Goal: Find specific page/section: Find specific page/section

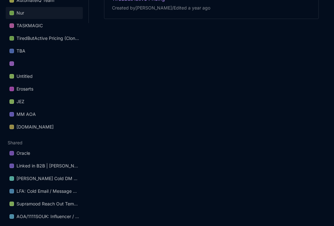
scroll to position [197, 0]
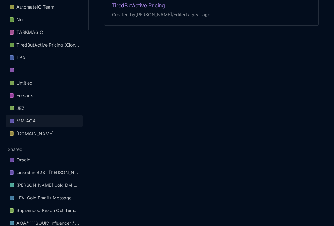
click at [36, 119] on link "MM AOA" at bounding box center [44, 121] width 77 height 12
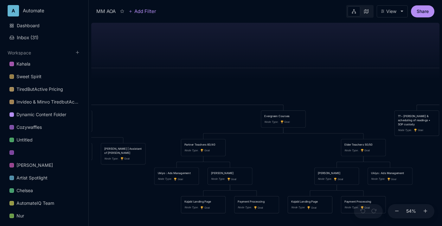
drag, startPoint x: 351, startPoint y: 77, endPoint x: 267, endPoint y: 78, distance: 84.0
click at [267, 78] on div "MM AOA EDUCATIONAL PROGRAMS (Apprenticeship • Pilgrimages • Courses) Node Type …" at bounding box center [265, 123] width 348 height 206
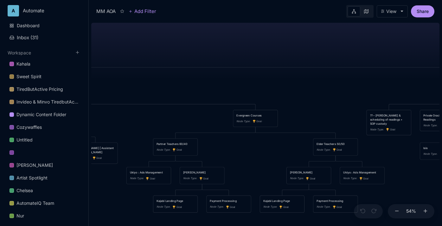
drag, startPoint x: 332, startPoint y: 84, endPoint x: 254, endPoint y: 74, distance: 79.2
click at [254, 74] on div "MM AOA EDUCATIONAL PROGRAMS (Apprenticeship • Pilgrimages • Courses) Node Type …" at bounding box center [265, 123] width 348 height 206
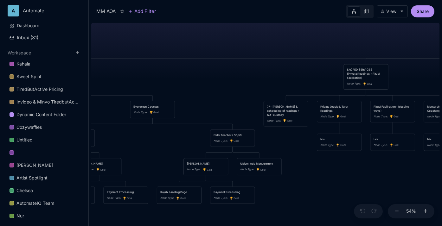
drag, startPoint x: 337, startPoint y: 77, endPoint x: 239, endPoint y: 82, distance: 97.8
click at [243, 82] on div "MM AOA EDUCATIONAL PROGRAMS (Apprenticeship • Pilgrimages • Courses) Node Type …" at bounding box center [265, 123] width 348 height 206
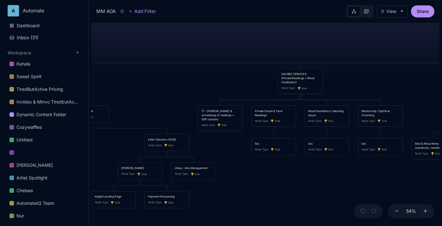
drag, startPoint x: 327, startPoint y: 47, endPoint x: 224, endPoint y: 49, distance: 103.0
click at [224, 49] on div "MM AOA EDUCATIONAL PROGRAMS (Apprenticeship • Pilgrimages • Courses) Node Type …" at bounding box center [265, 123] width 348 height 206
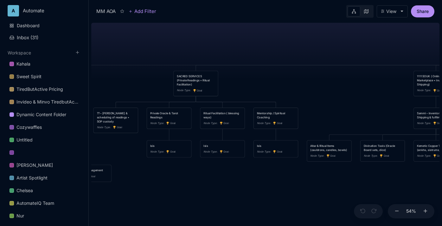
drag, startPoint x: 303, startPoint y: 46, endPoint x: 193, endPoint y: 52, distance: 110.8
click at [200, 52] on div "MM AOA EDUCATIONAL PROGRAMS (Apprenticeship • Pilgrimages • Courses) Node Type …" at bounding box center [265, 123] width 348 height 206
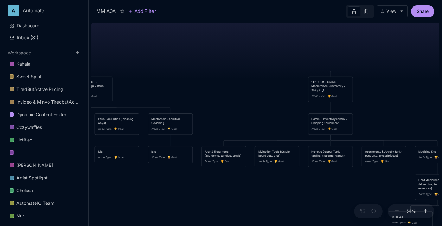
drag, startPoint x: 287, startPoint y: 41, endPoint x: 218, endPoint y: 35, distance: 68.4
click at [221, 35] on div "MM AOA EDUCATIONAL PROGRAMS (Apprenticeship • Pilgrimages • Courses) Node Type …" at bounding box center [265, 123] width 348 height 206
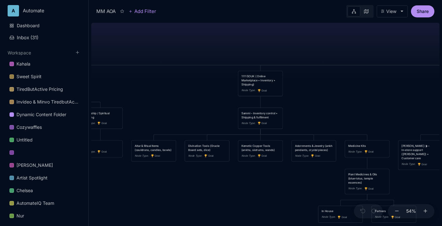
drag, startPoint x: 255, startPoint y: 32, endPoint x: 152, endPoint y: 25, distance: 103.9
click at [158, 25] on div "MM AOA EDUCATIONAL PROGRAMS (Apprenticeship • Pilgrimages • Courses) Node Type …" at bounding box center [265, 123] width 348 height 206
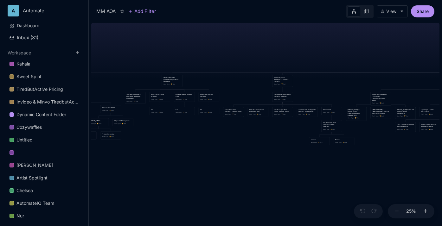
drag, startPoint x: 282, startPoint y: 81, endPoint x: 360, endPoint y: 119, distance: 86.5
click at [336, 118] on div "MM AOA EDUCATIONAL PROGRAMS (Apprenticeship • Pilgrimages • Courses) Node Type …" at bounding box center [265, 123] width 348 height 206
